Goal: Task Accomplishment & Management: Use online tool/utility

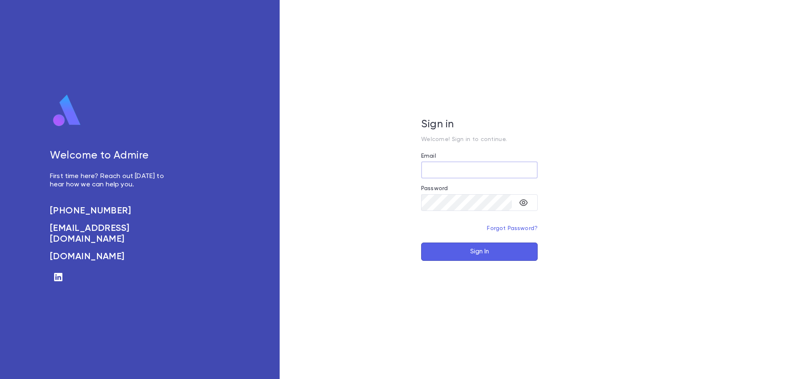
type input "**********"
click at [470, 254] on button "Sign In" at bounding box center [479, 251] width 116 height 18
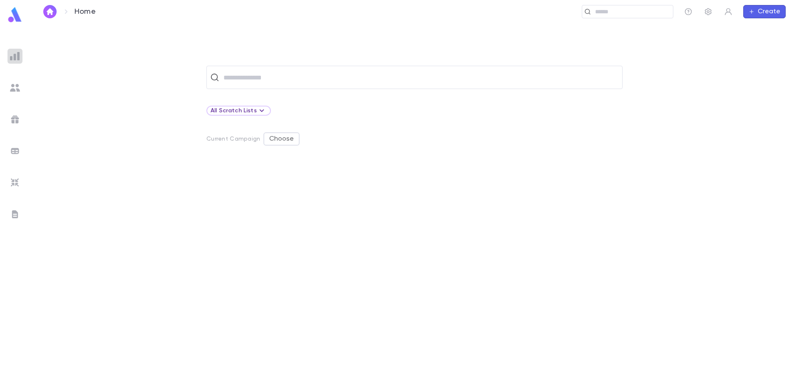
click at [14, 49] on div at bounding box center [14, 56] width 15 height 15
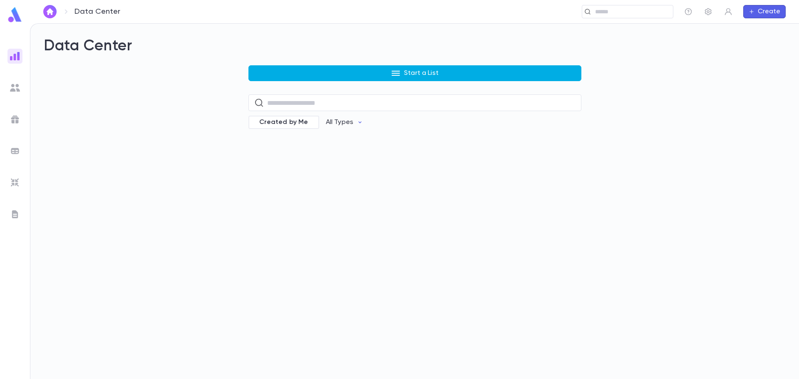
click at [257, 74] on button "Start a List" at bounding box center [414, 73] width 333 height 16
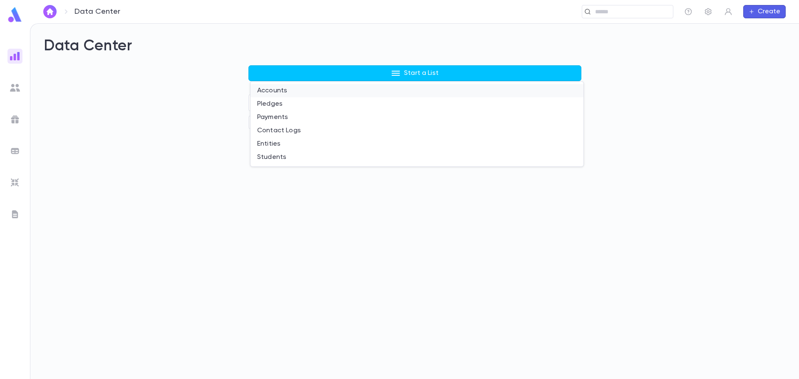
click at [271, 94] on li "Accounts" at bounding box center [416, 90] width 333 height 13
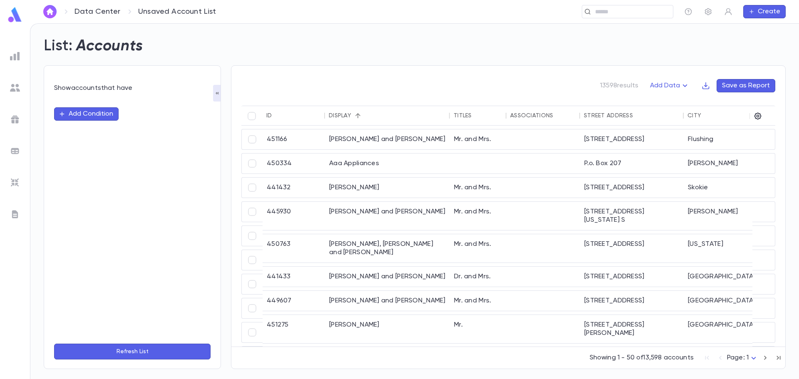
click at [89, 116] on button "Add Condition" at bounding box center [86, 113] width 64 height 13
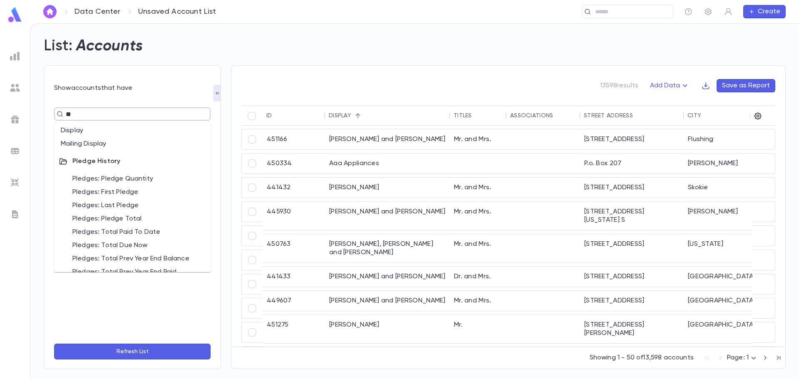
type input "***"
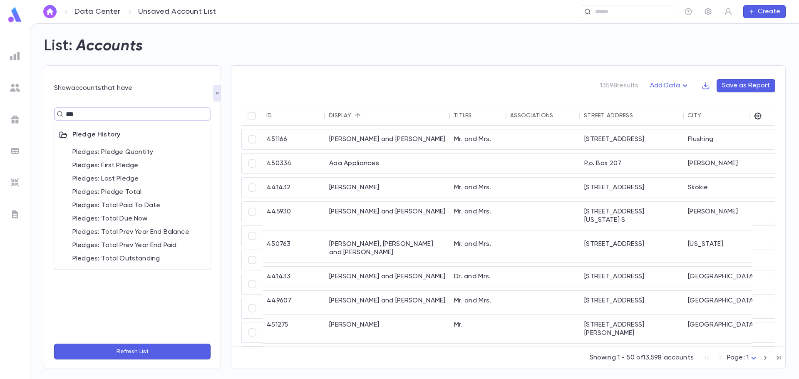
click at [107, 156] on li "Pledges: Pledge Quantity" at bounding box center [132, 152] width 156 height 13
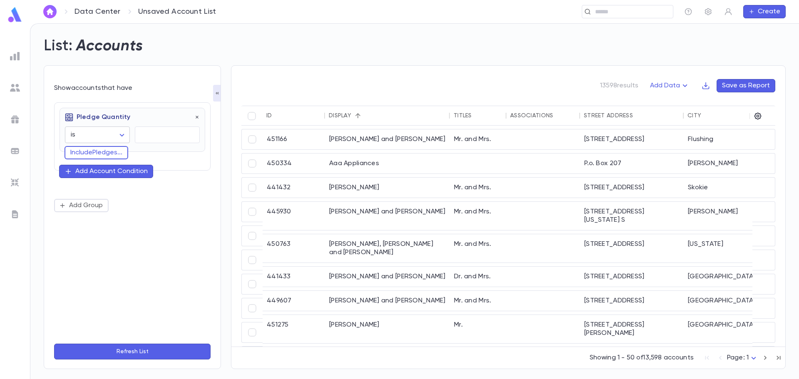
click at [114, 135] on body "Data Center Unsaved Account List ​ Create List: Accounts Show accounts that hav…" at bounding box center [399, 201] width 799 height 356
drag, startPoint x: 104, startPoint y: 235, endPoint x: 119, endPoint y: 201, distance: 36.7
click at [105, 233] on span "is at least" at bounding box center [99, 232] width 51 height 8
type input "**********"
click at [155, 137] on input "text" at bounding box center [167, 135] width 65 height 16
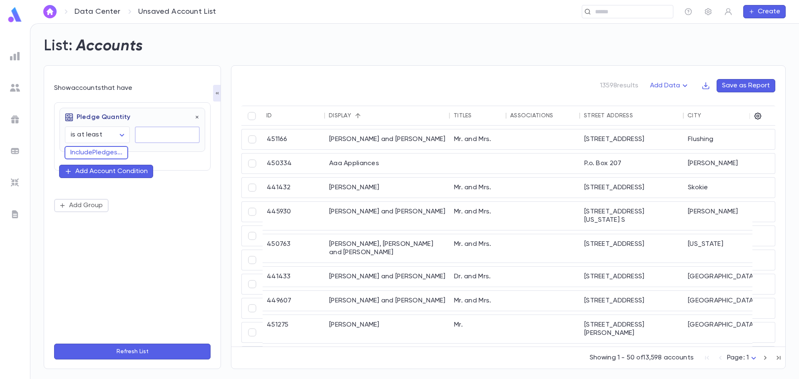
type input "*"
click at [188, 348] on button "Refresh List" at bounding box center [132, 352] width 156 height 16
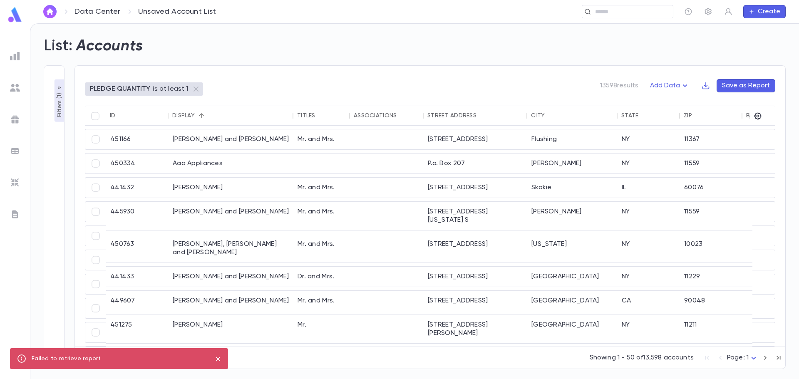
click at [223, 360] on button "close" at bounding box center [217, 358] width 13 height 13
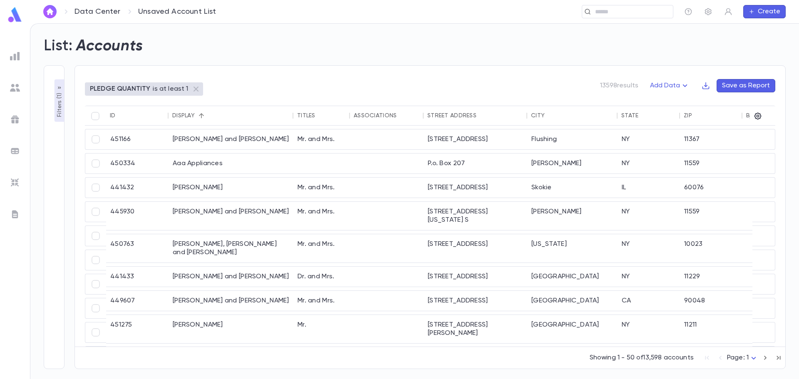
click at [62, 88] on icon "button" at bounding box center [59, 87] width 7 height 7
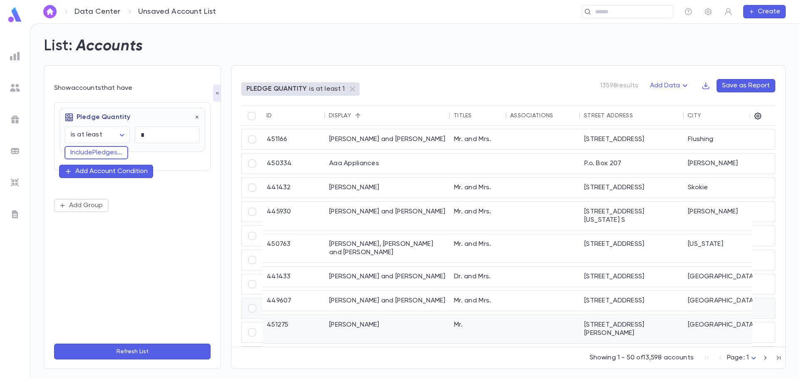
scroll to position [166, 0]
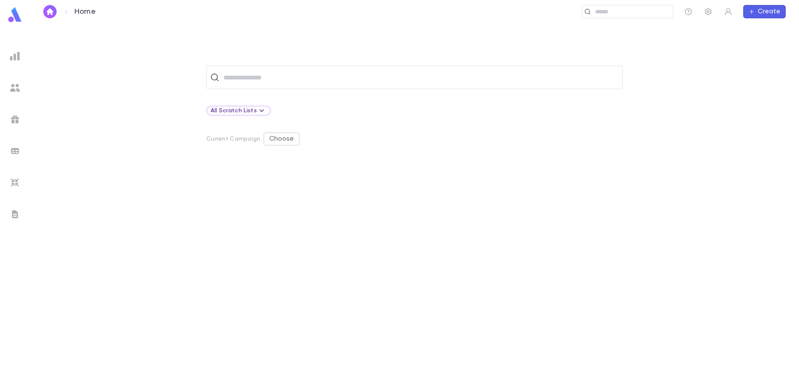
click at [13, 56] on img at bounding box center [15, 56] width 10 height 10
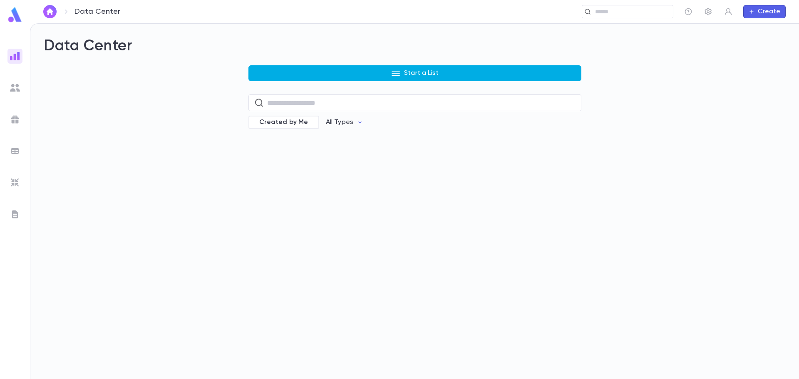
click at [299, 76] on button "Start a List" at bounding box center [414, 73] width 333 height 16
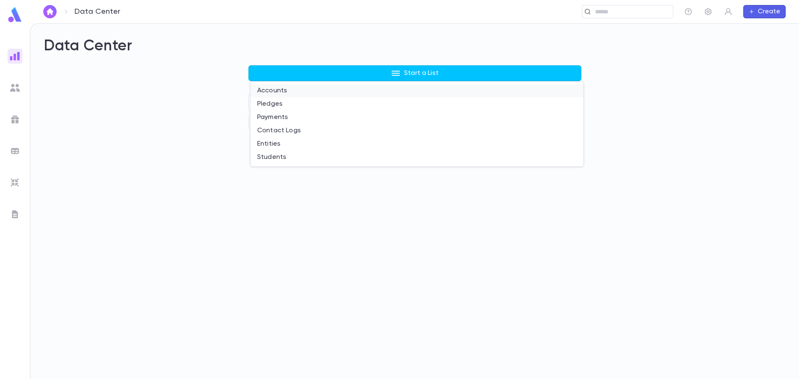
click at [280, 90] on li "Accounts" at bounding box center [416, 90] width 333 height 13
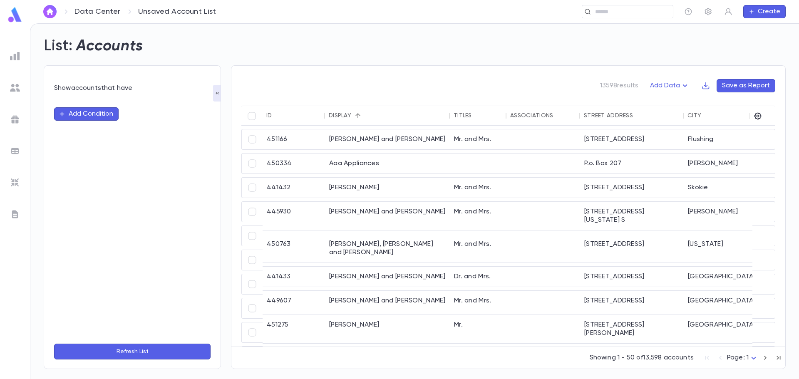
click at [79, 113] on button "Add Condition" at bounding box center [86, 113] width 64 height 13
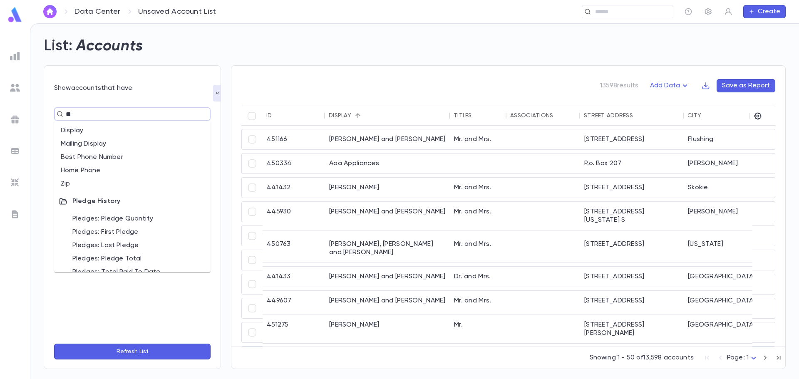
type input "***"
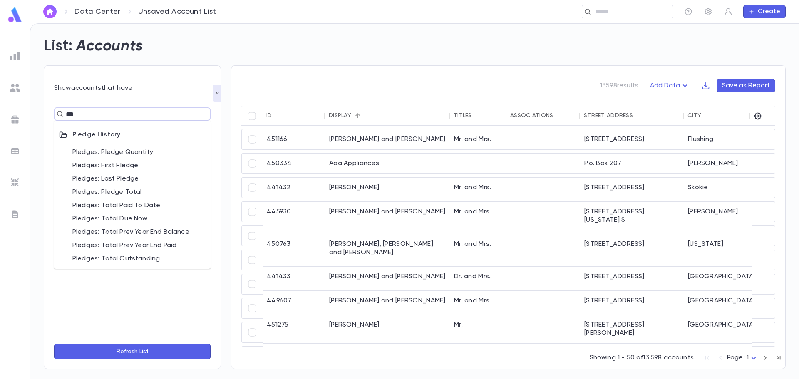
click at [124, 154] on li "Pledges: Pledge Quantity" at bounding box center [132, 152] width 156 height 13
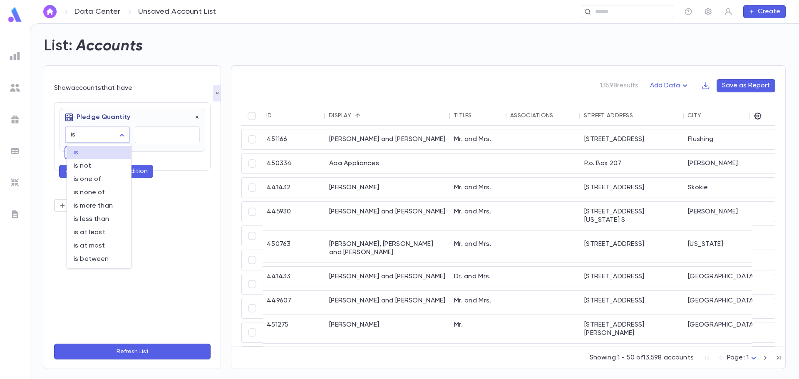
click at [114, 131] on body "Data Center Unsaved Account List ​ Create List: Accounts Show accounts that hav…" at bounding box center [399, 201] width 799 height 356
click at [103, 235] on span "is at least" at bounding box center [99, 232] width 51 height 8
type input "**********"
click at [164, 140] on input "text" at bounding box center [167, 135] width 65 height 16
click at [151, 136] on input "text" at bounding box center [167, 135] width 65 height 16
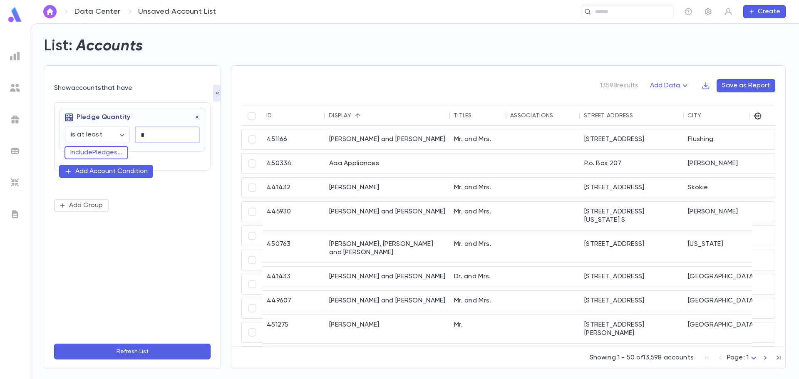
type input "*"
click at [124, 219] on div "**********" at bounding box center [132, 217] width 156 height 240
click at [153, 354] on button "Refresh List" at bounding box center [132, 352] width 156 height 16
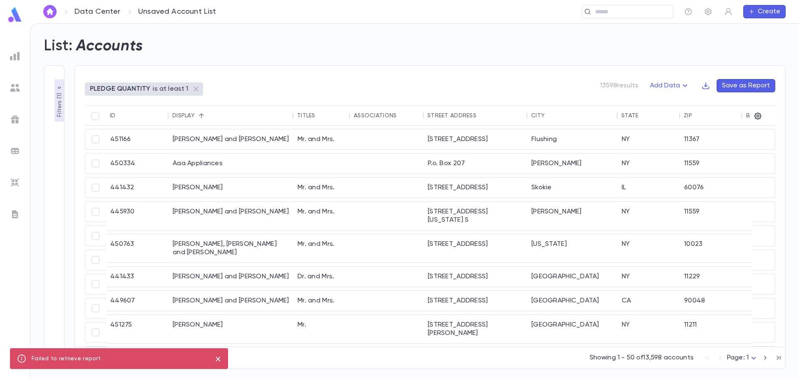
click at [488, 360] on div "Showing 1 - 50 of 13,598 accounts Page: 1 *" at bounding box center [430, 356] width 710 height 18
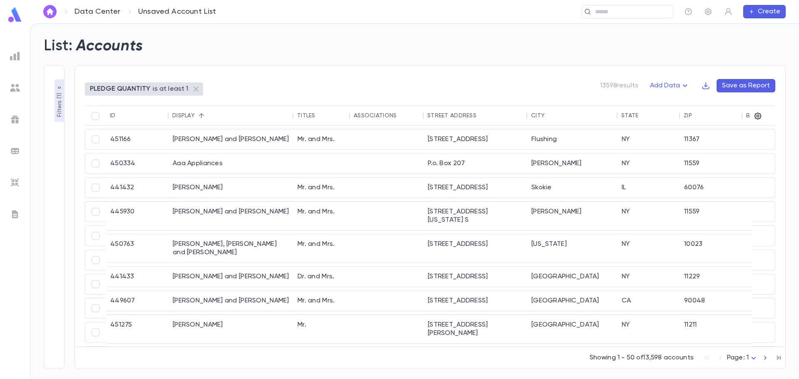
click at [62, 87] on icon "button" at bounding box center [59, 87] width 7 height 7
